Goal: Transaction & Acquisition: Purchase product/service

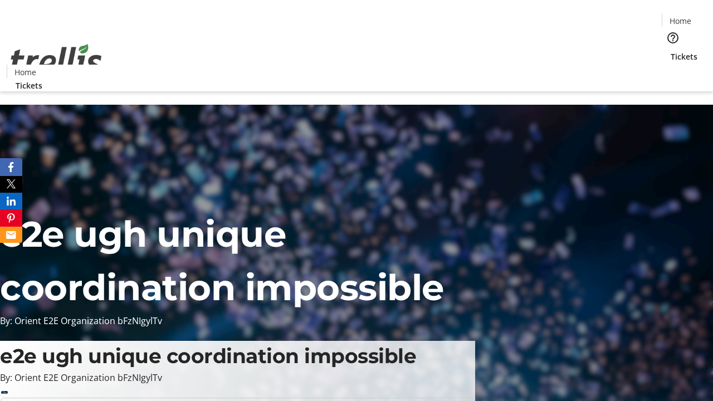
click at [670, 51] on span "Tickets" at bounding box center [683, 57] width 27 height 12
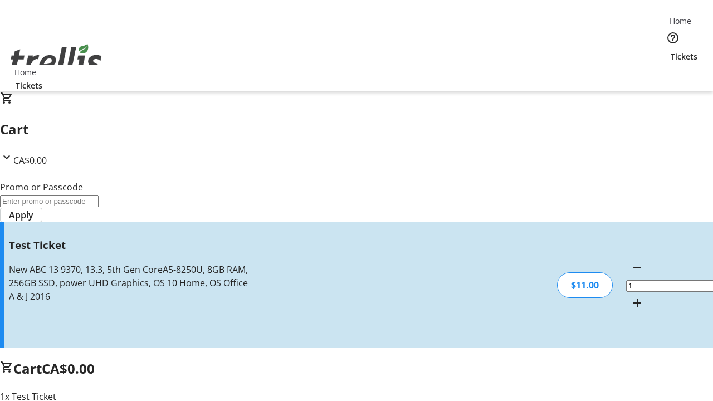
type input "UNLOCK"
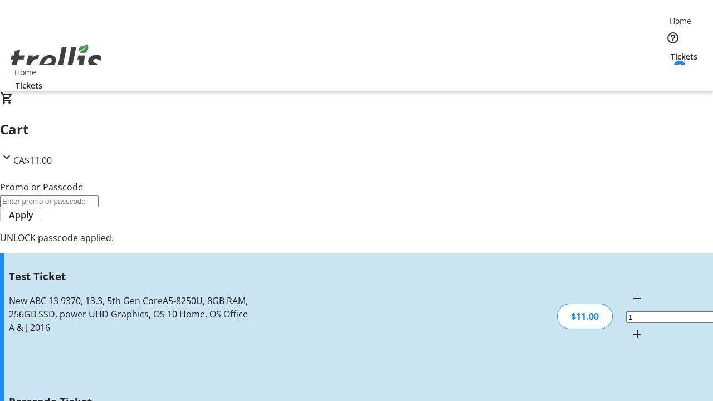
type input "5"
